Goal: Find specific page/section: Find specific page/section

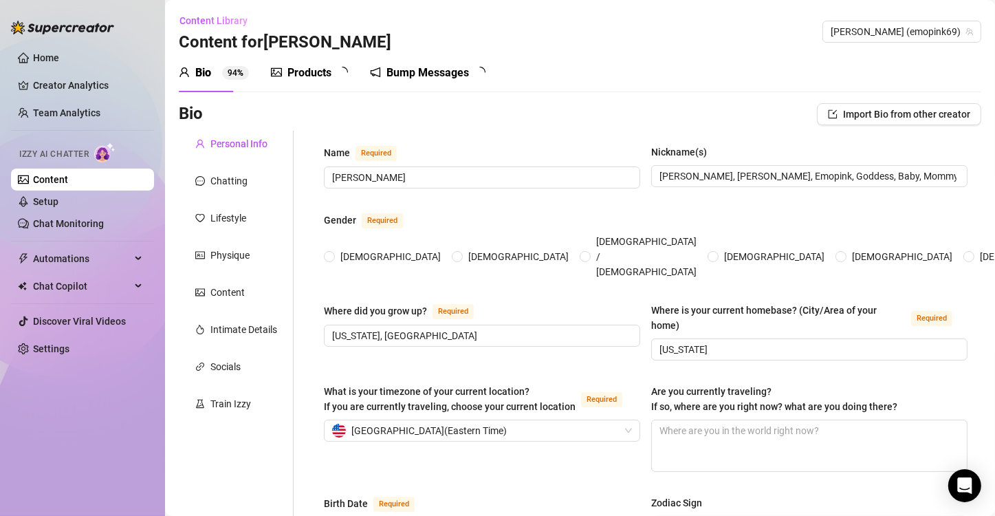
radio input "true"
type input "[DATE]"
click at [65, 101] on ul "Home Creator Analytics Team Analytics Izzy AI Chatter Content Setup Chat Monito…" at bounding box center [82, 203] width 143 height 324
click at [65, 110] on link "Team Analytics" at bounding box center [66, 112] width 67 height 11
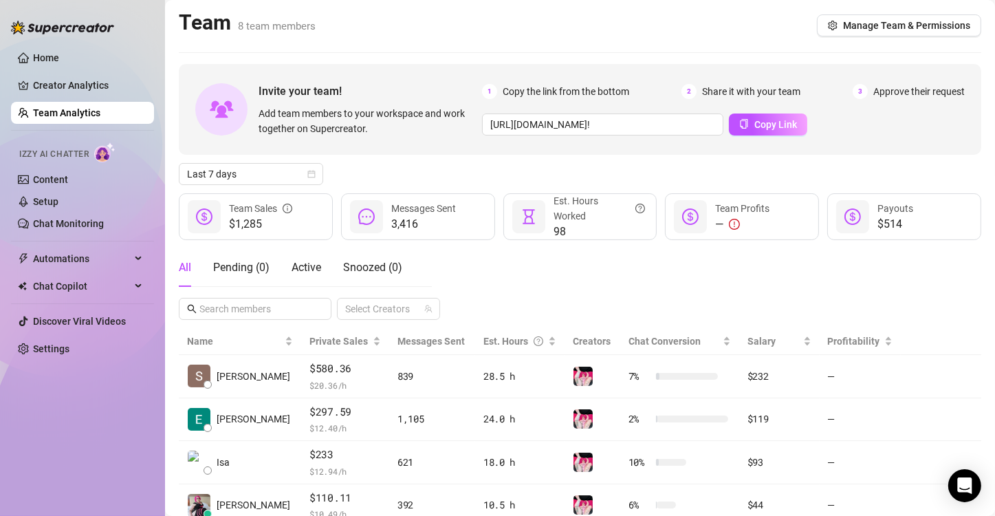
click at [523, 275] on div "All Pending ( 0 ) Active Snoozed ( 0 ) Select Creators" at bounding box center [580, 284] width 803 height 72
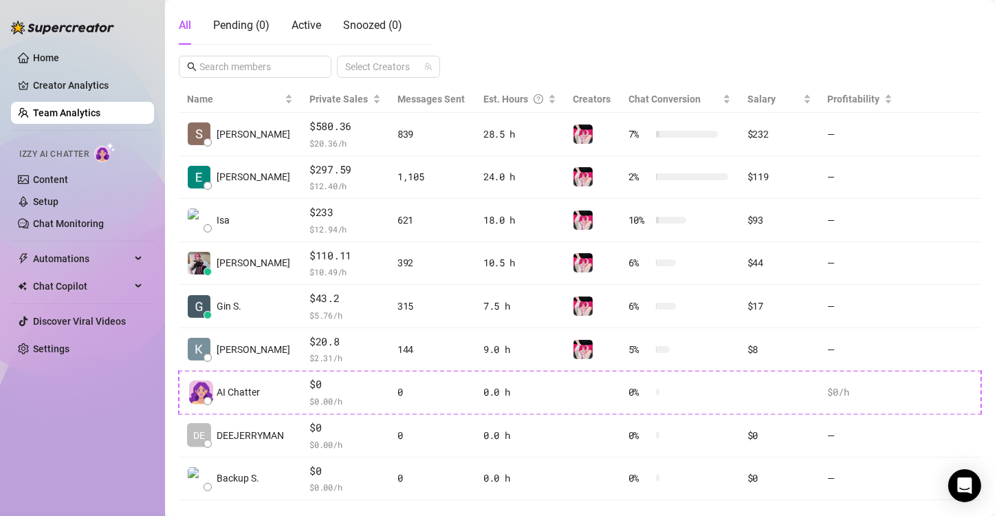
scroll to position [265, 0]
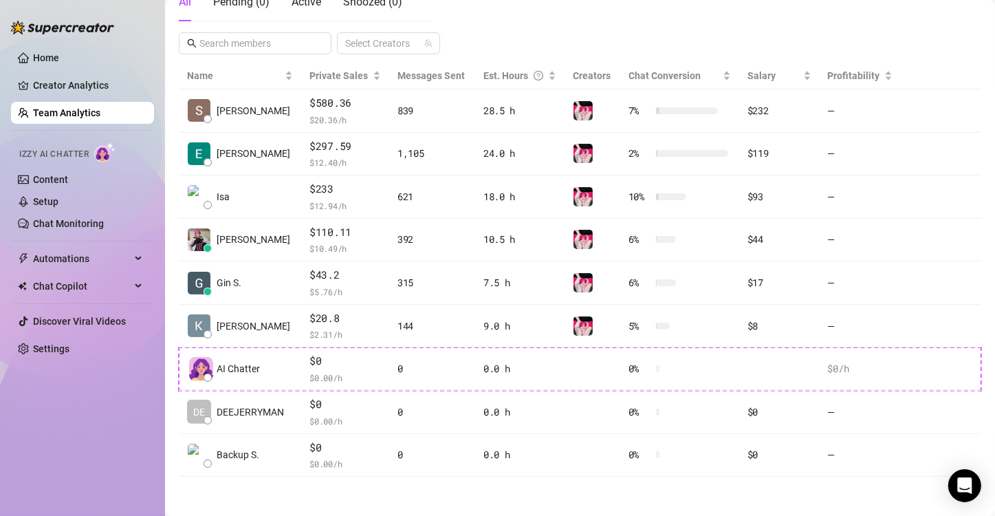
click at [435, 495] on main "Team 8 team members Manage Team & Permissions Invite your team! Add team member…" at bounding box center [580, 126] width 830 height 783
